Goal: Task Accomplishment & Management: Use online tool/utility

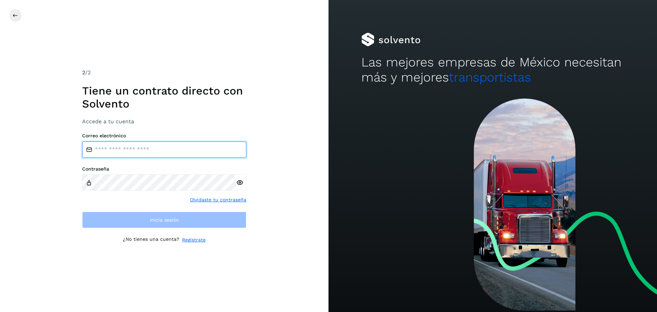
type input "**********"
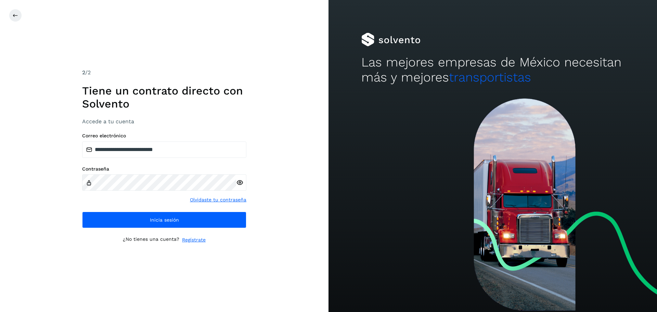
click at [160, 206] on div "**********" at bounding box center [164, 180] width 164 height 95
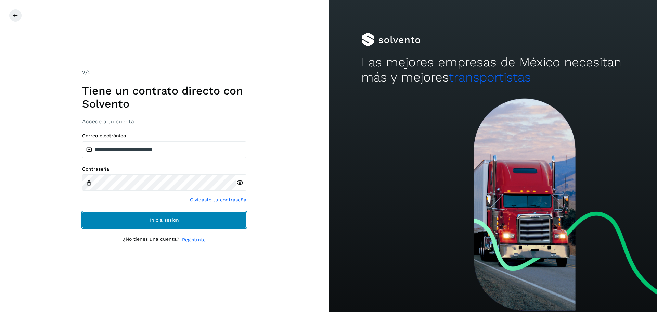
click at [169, 217] on span "Inicia sesión" at bounding box center [164, 219] width 29 height 5
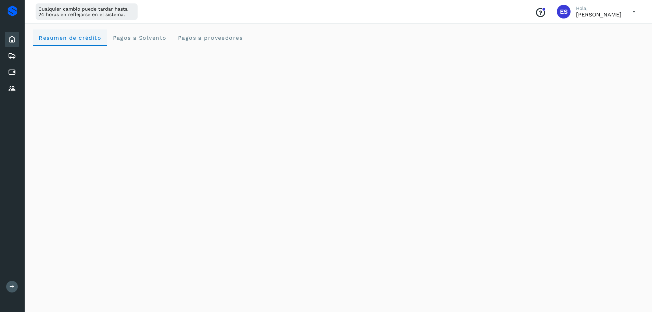
click at [68, 40] on span "Resumen de crédito" at bounding box center [69, 38] width 63 height 7
click at [131, 37] on span "Pagos a Solvento" at bounding box center [139, 38] width 54 height 7
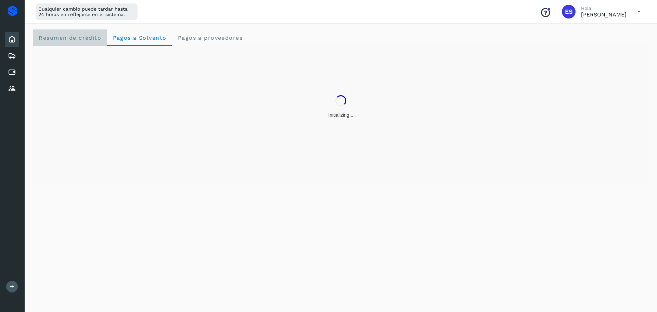
click at [87, 36] on span "Resumen de crédito" at bounding box center [69, 38] width 63 height 7
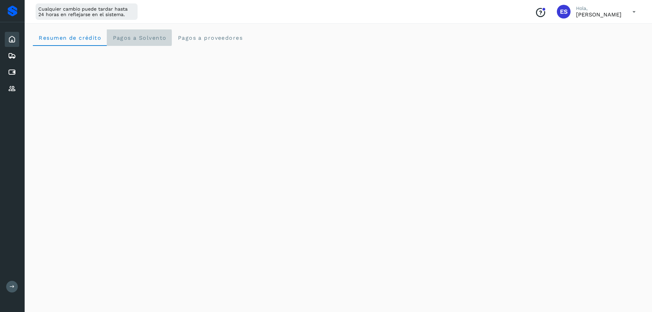
click at [148, 39] on span "Pagos a Solvento" at bounding box center [139, 38] width 54 height 7
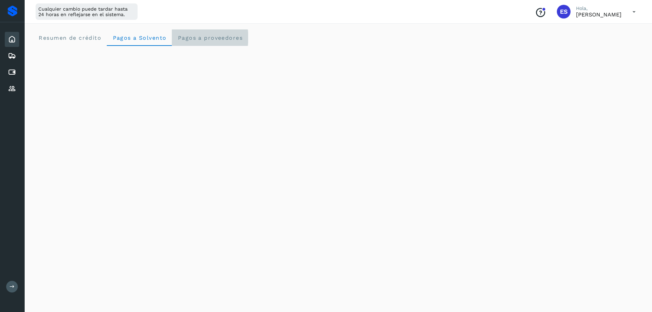
click at [208, 39] on span "Pagos a proveedores" at bounding box center [209, 38] width 65 height 7
click at [11, 55] on icon at bounding box center [12, 56] width 8 height 8
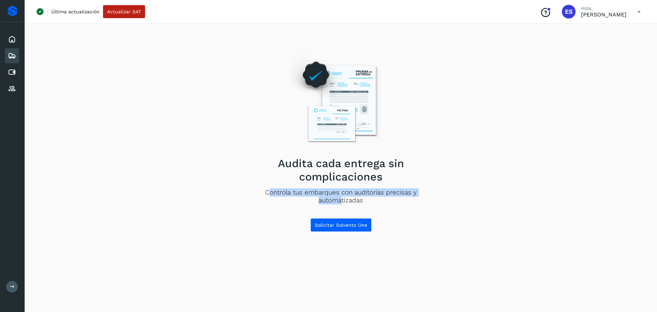
drag, startPoint x: 300, startPoint y: 195, endPoint x: 352, endPoint y: 196, distance: 51.7
click at [348, 197] on p "Controla tus embarques con auditorías precisas y automatizadas" at bounding box center [340, 197] width 195 height 16
click at [370, 192] on p "Controla tus embarques con auditorías precisas y automatizadas" at bounding box center [340, 197] width 195 height 16
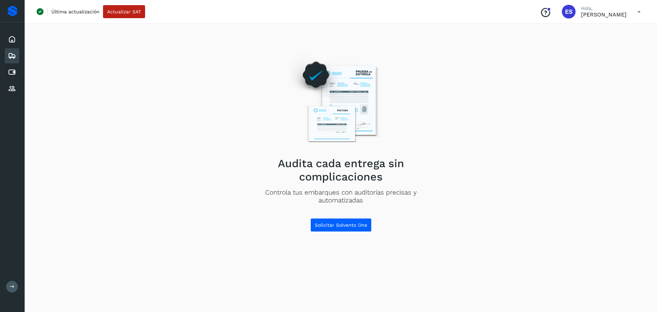
click at [476, 97] on div "Audita cada entrega sin complicaciones Controla tus embarques con auditorías pr…" at bounding box center [341, 138] width 616 height 218
click at [14, 71] on icon at bounding box center [12, 72] width 8 height 8
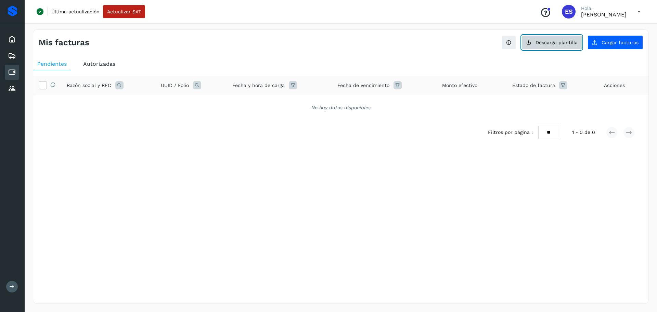
click at [546, 42] on span "Descarga plantilla" at bounding box center [557, 42] width 42 height 5
click at [384, 47] on div "Mis facturas Ver instrucciones para cargar Facturas Descarga plantilla Cargar f…" at bounding box center [340, 40] width 615 height 20
click at [617, 42] on span "Cargar facturas" at bounding box center [620, 42] width 37 height 5
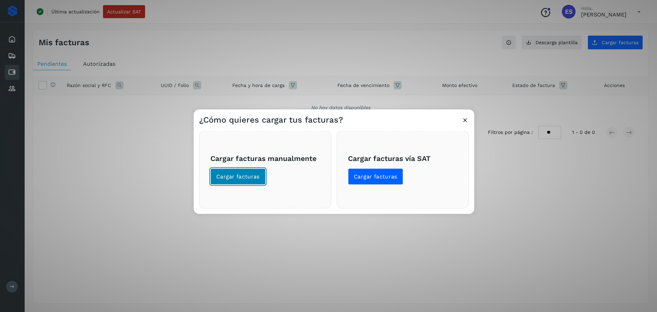
click at [240, 175] on span "Cargar facturas" at bounding box center [237, 176] width 43 height 8
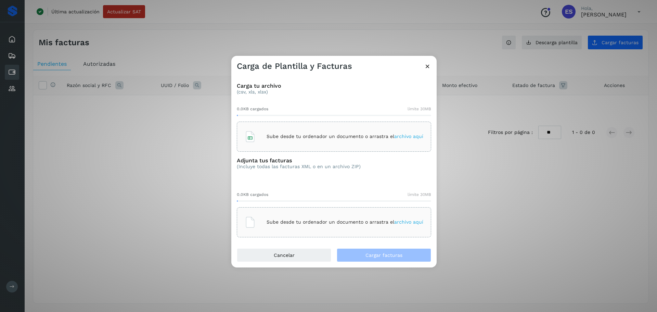
click at [504, 141] on div "Carga de Plantilla y Facturas Carga tu archivo (csv, xls, xlsx) 0.0KB cargados …" at bounding box center [328, 156] width 657 height 312
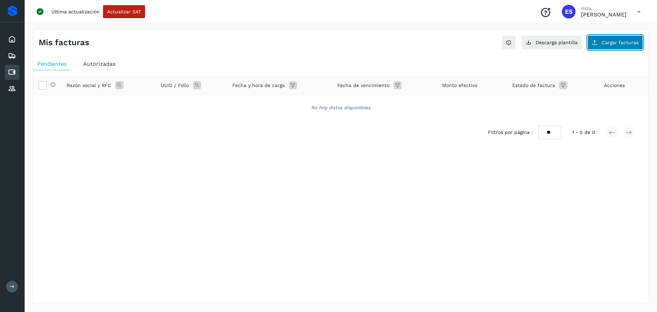
click at [628, 42] on span "Cargar facturas" at bounding box center [620, 42] width 37 height 5
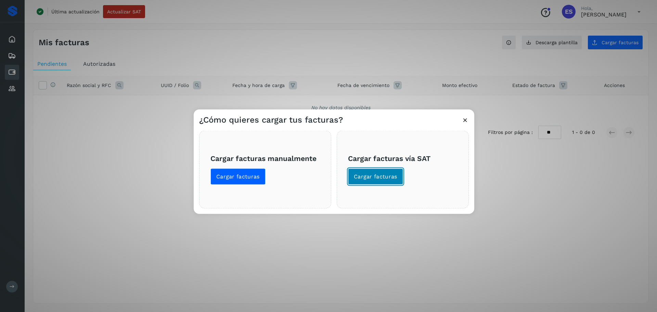
click at [381, 176] on span "Cargar facturas" at bounding box center [375, 176] width 43 height 8
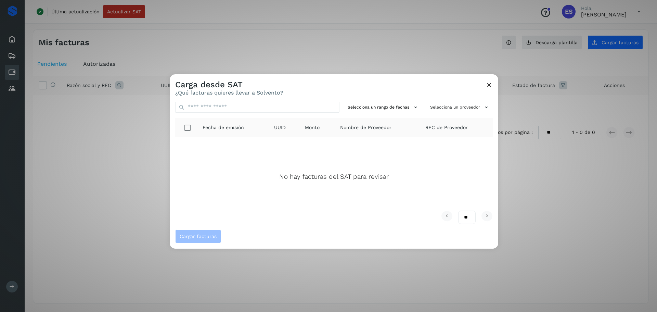
click at [488, 85] on icon at bounding box center [489, 84] width 7 height 7
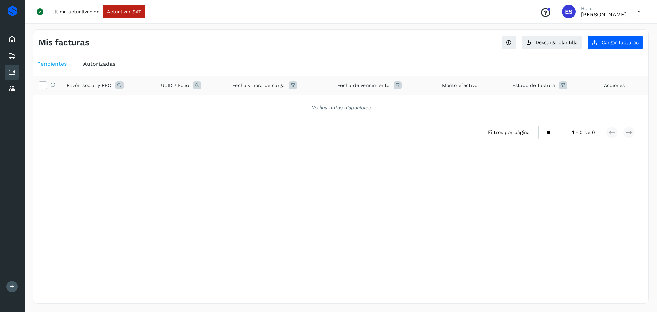
click at [421, 150] on div "Selecciona una fecha" at bounding box center [340, 149] width 615 height 11
click at [104, 64] on span "Autorizadas" at bounding box center [99, 64] width 32 height 7
click at [58, 62] on span "Pendientes" at bounding box center [51, 64] width 29 height 7
click at [98, 60] on div "Autorizadas" at bounding box center [99, 64] width 40 height 12
click at [247, 198] on div "Mis facturas Ver instrucciones para cargar Facturas Descarga plantilla Cargar f…" at bounding box center [341, 166] width 616 height 274
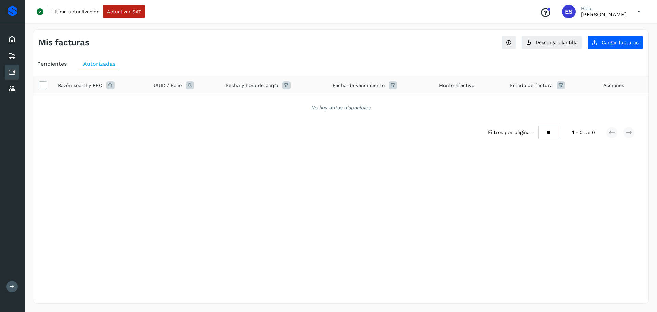
click at [348, 142] on div "Filtros por página : ** ** ** 1 - 0 de 0" at bounding box center [340, 132] width 615 height 24
click at [188, 127] on div "Filtros por página : ** ** ** 1 - 0 de 0" at bounding box center [340, 132] width 615 height 24
click at [15, 68] on icon at bounding box center [12, 72] width 8 height 8
click at [11, 8] on div at bounding box center [13, 10] width 10 height 11
click at [11, 12] on div at bounding box center [13, 10] width 10 height 11
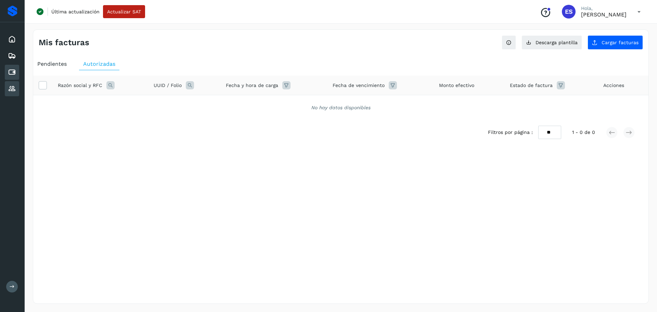
click at [12, 88] on icon at bounding box center [12, 89] width 8 height 8
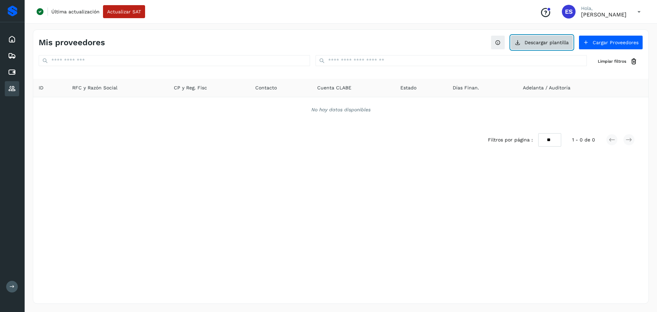
click at [545, 44] on button "Descargar plantilla" at bounding box center [542, 42] width 63 height 14
click at [234, 119] on div "No hay datos disponibles" at bounding box center [340, 109] width 615 height 25
click at [595, 43] on button "Cargar Proveedores" at bounding box center [611, 42] width 64 height 14
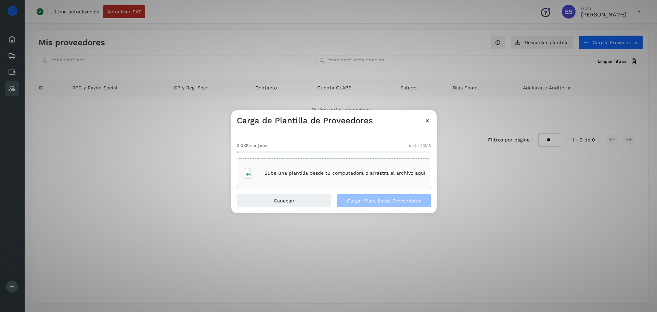
click at [426, 118] on icon at bounding box center [427, 120] width 7 height 7
